Goal: Contribute content

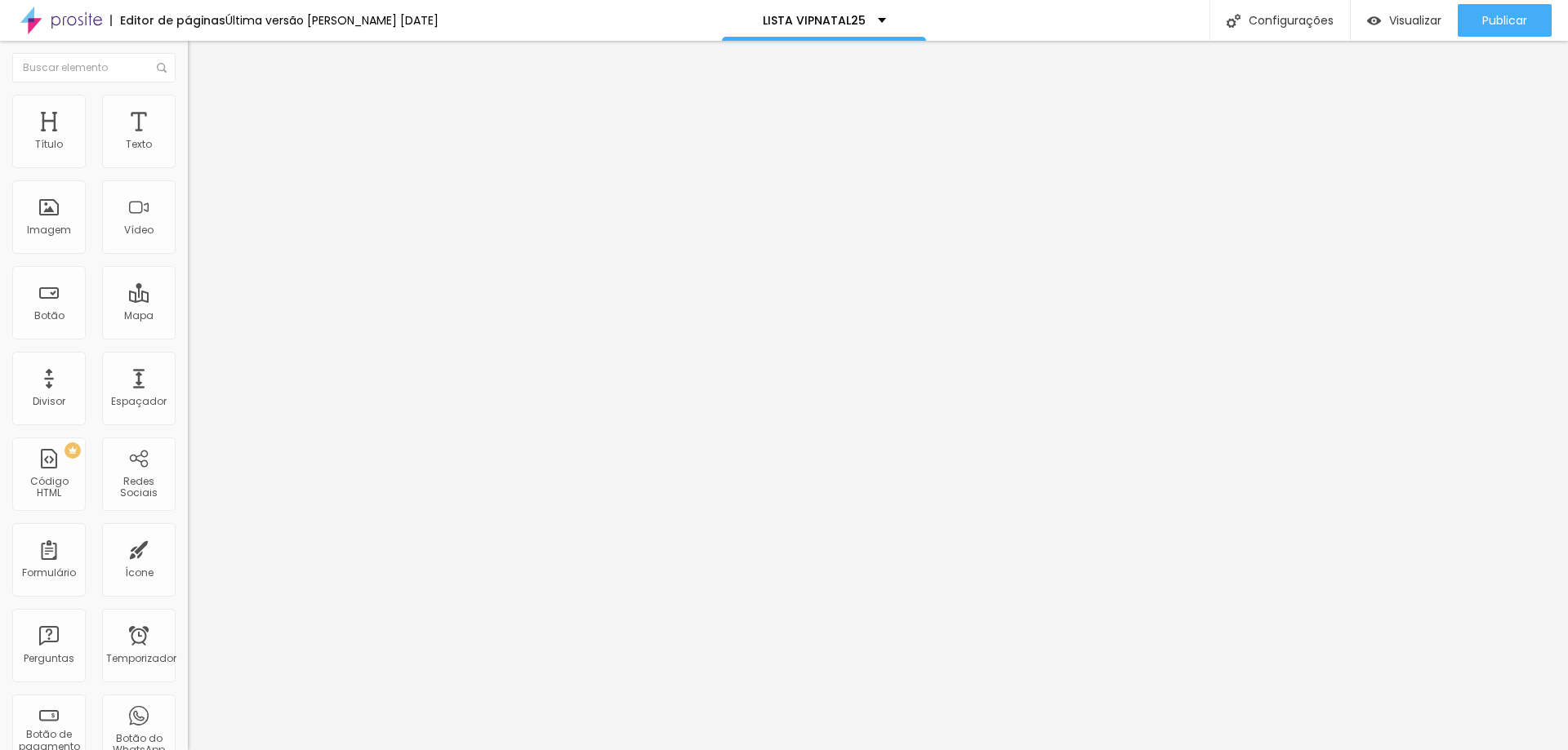
click at [188, 164] on img at bounding box center [193, 169] width 10 height 10
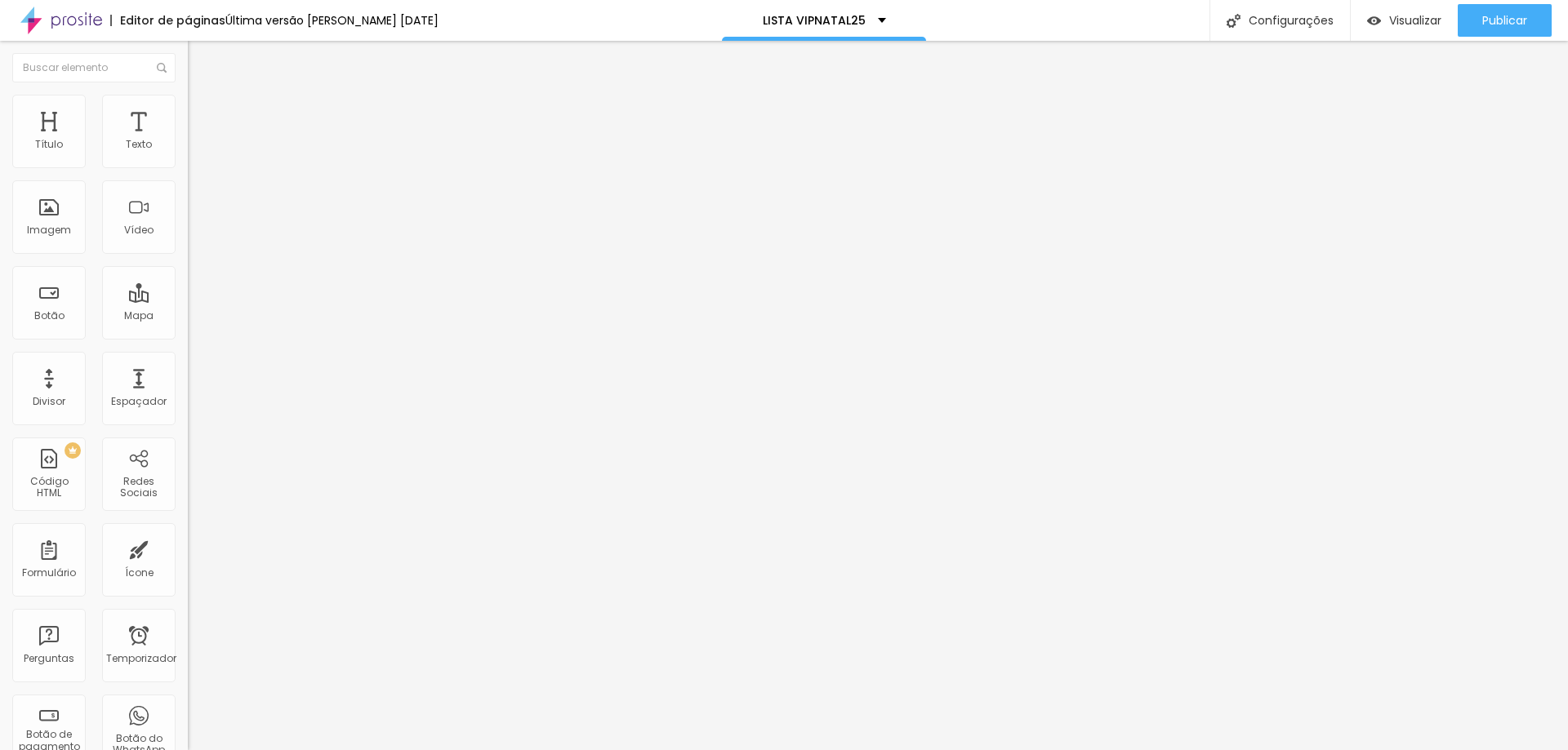
drag, startPoint x: 598, startPoint y: 452, endPoint x: 542, endPoint y: 453, distance: 56.0
type input "d"
drag, startPoint x: 616, startPoint y: 450, endPoint x: 534, endPoint y: 448, distance: 82.0
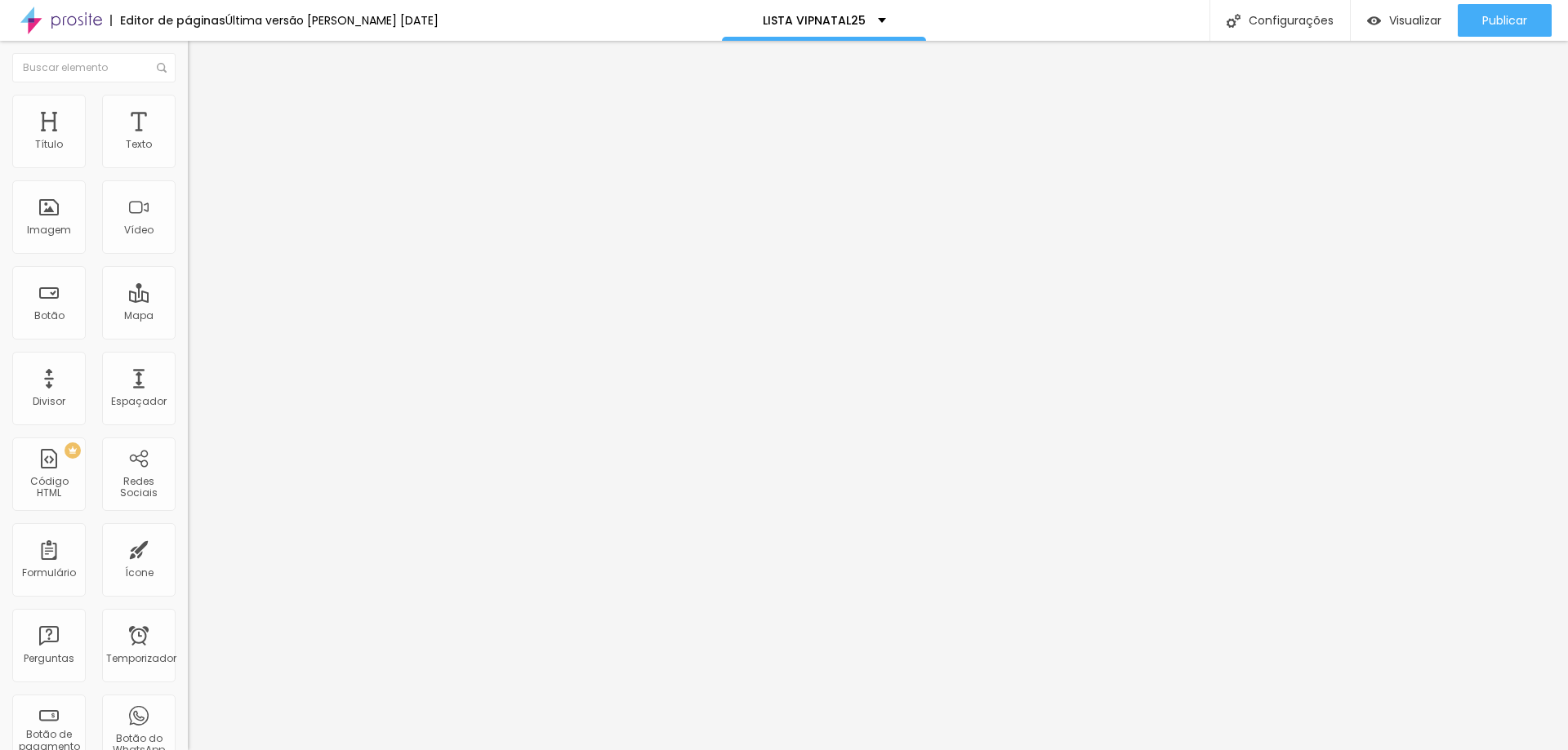
type input "Deixe seu WHATS APP com ddd"
click at [225, 55] on font "Editar nulo" at bounding box center [255, 59] width 60 height 16
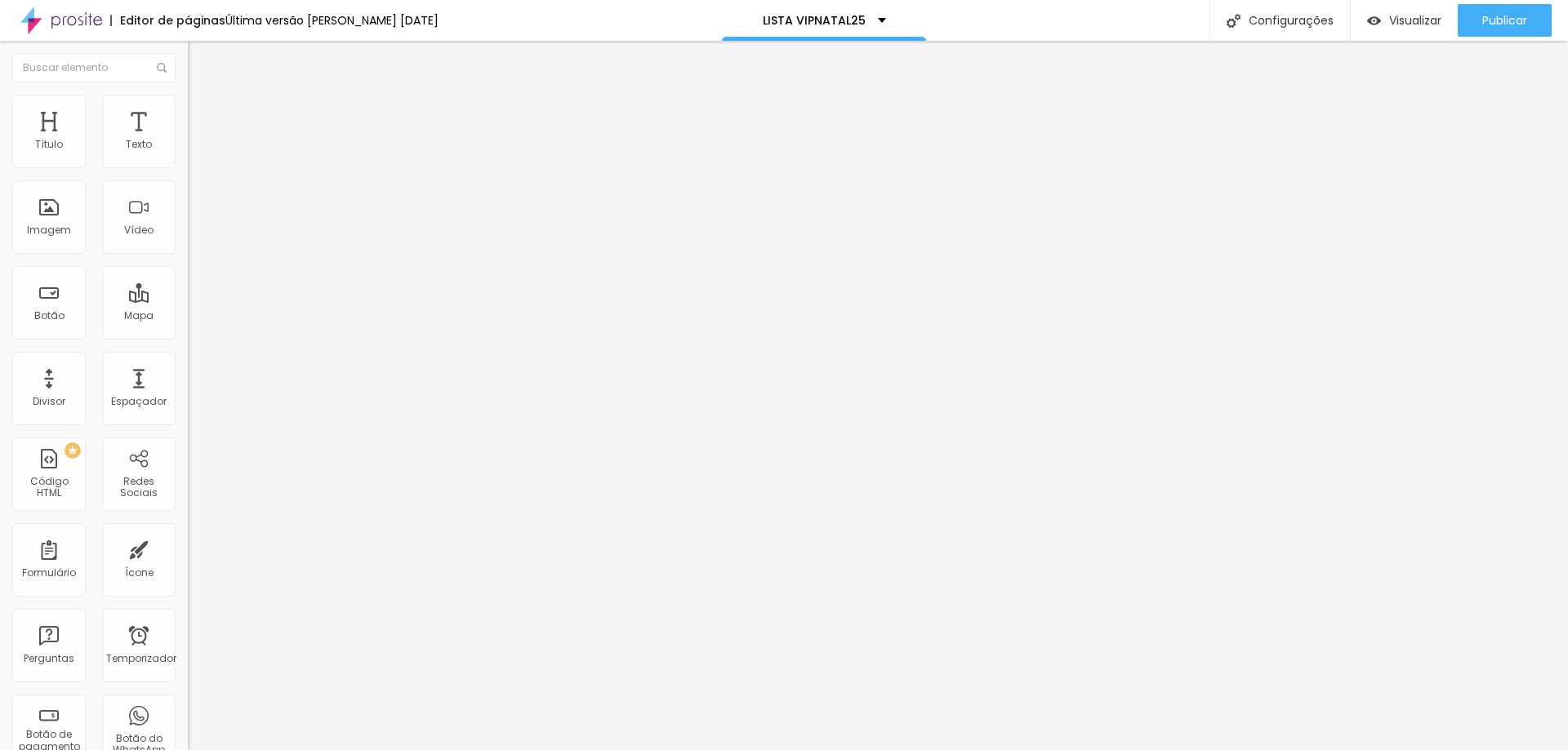
click at [93, 26] on img at bounding box center [61, 20] width 82 height 41
